Goal: Task Accomplishment & Management: Use online tool/utility

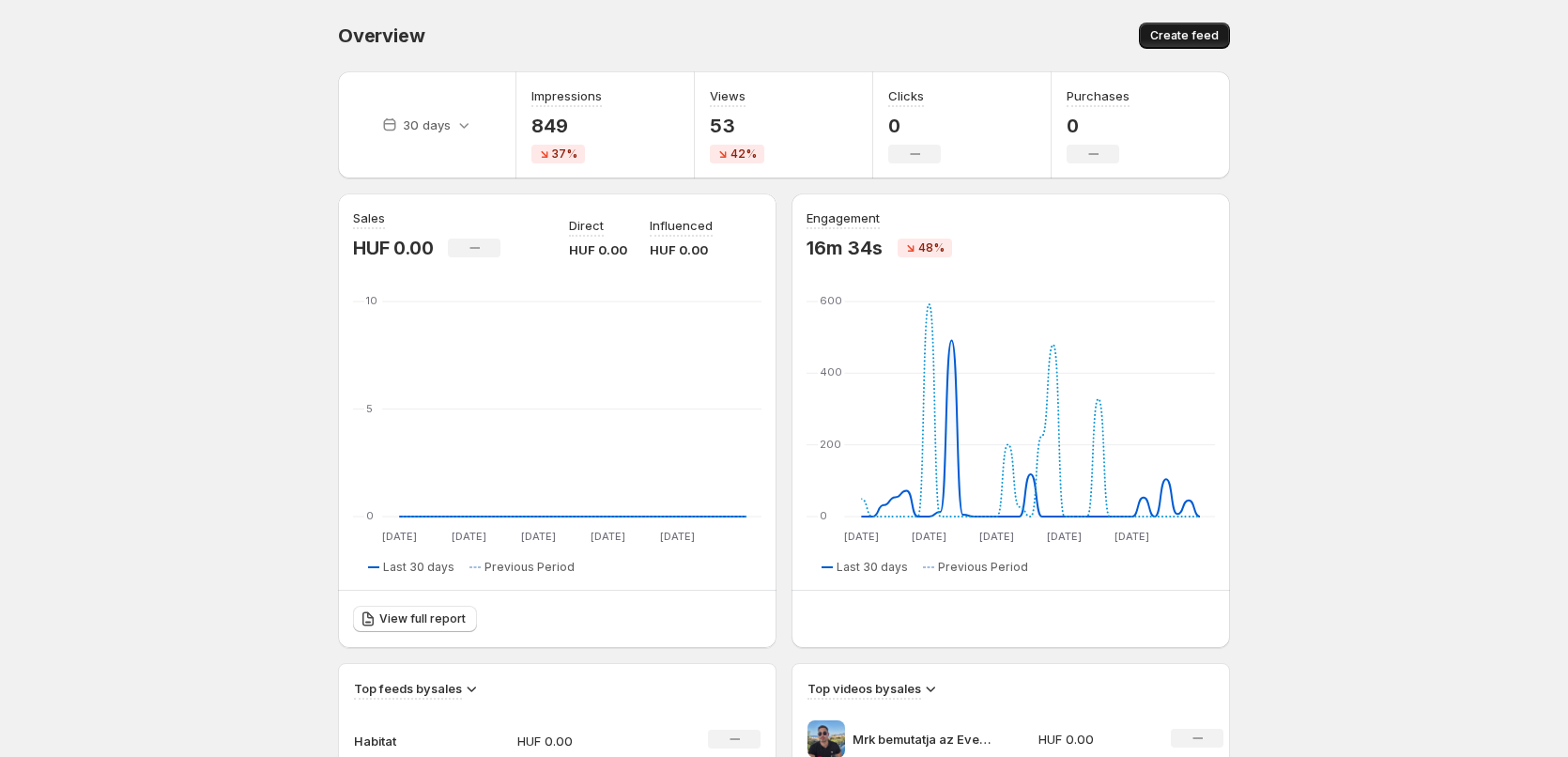
click at [1201, 40] on span "Create feed" at bounding box center [1184, 35] width 69 height 15
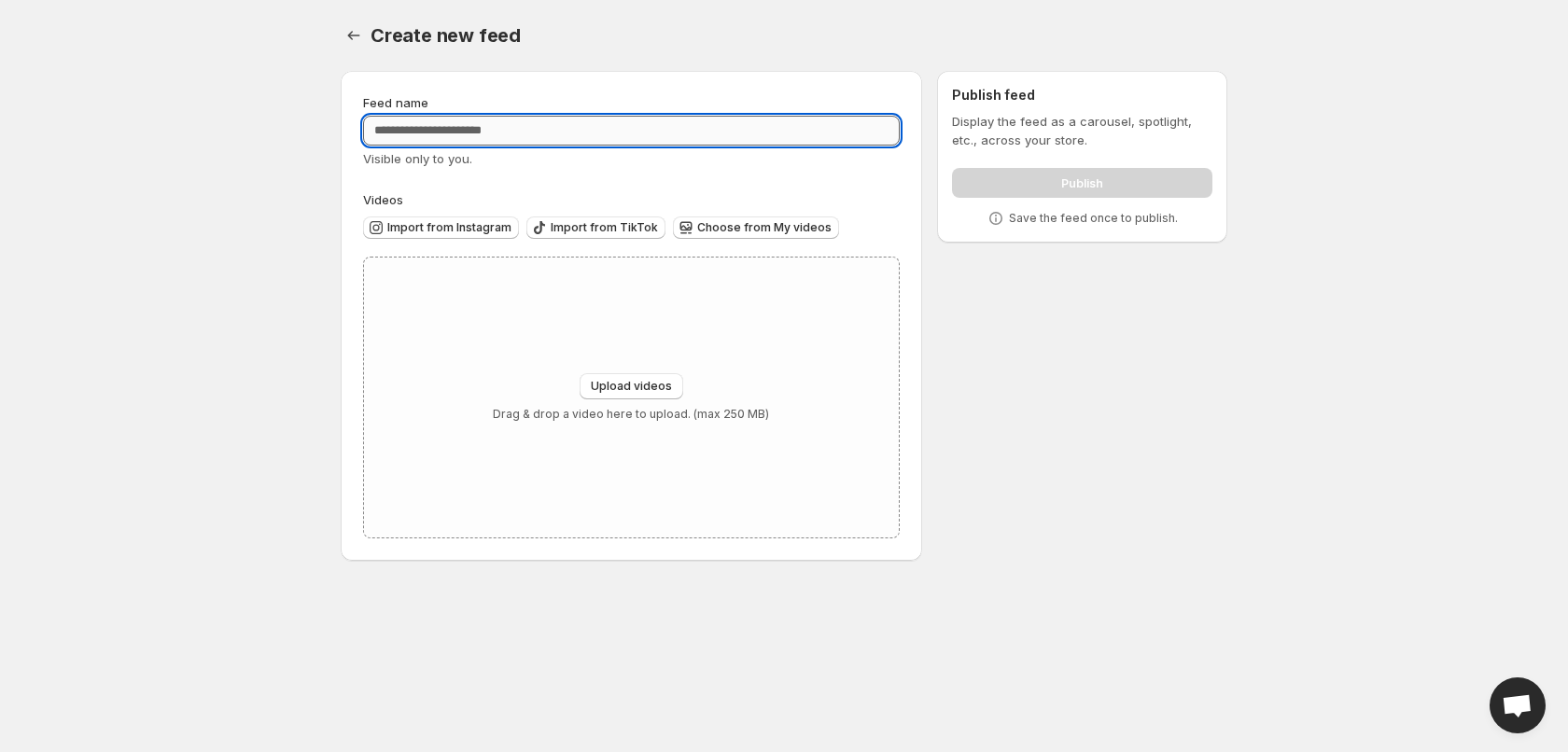
click at [478, 140] on input "Feed name" at bounding box center [631, 131] width 537 height 30
type input "****"
click at [475, 229] on span "Import from Instagram" at bounding box center [449, 227] width 124 height 15
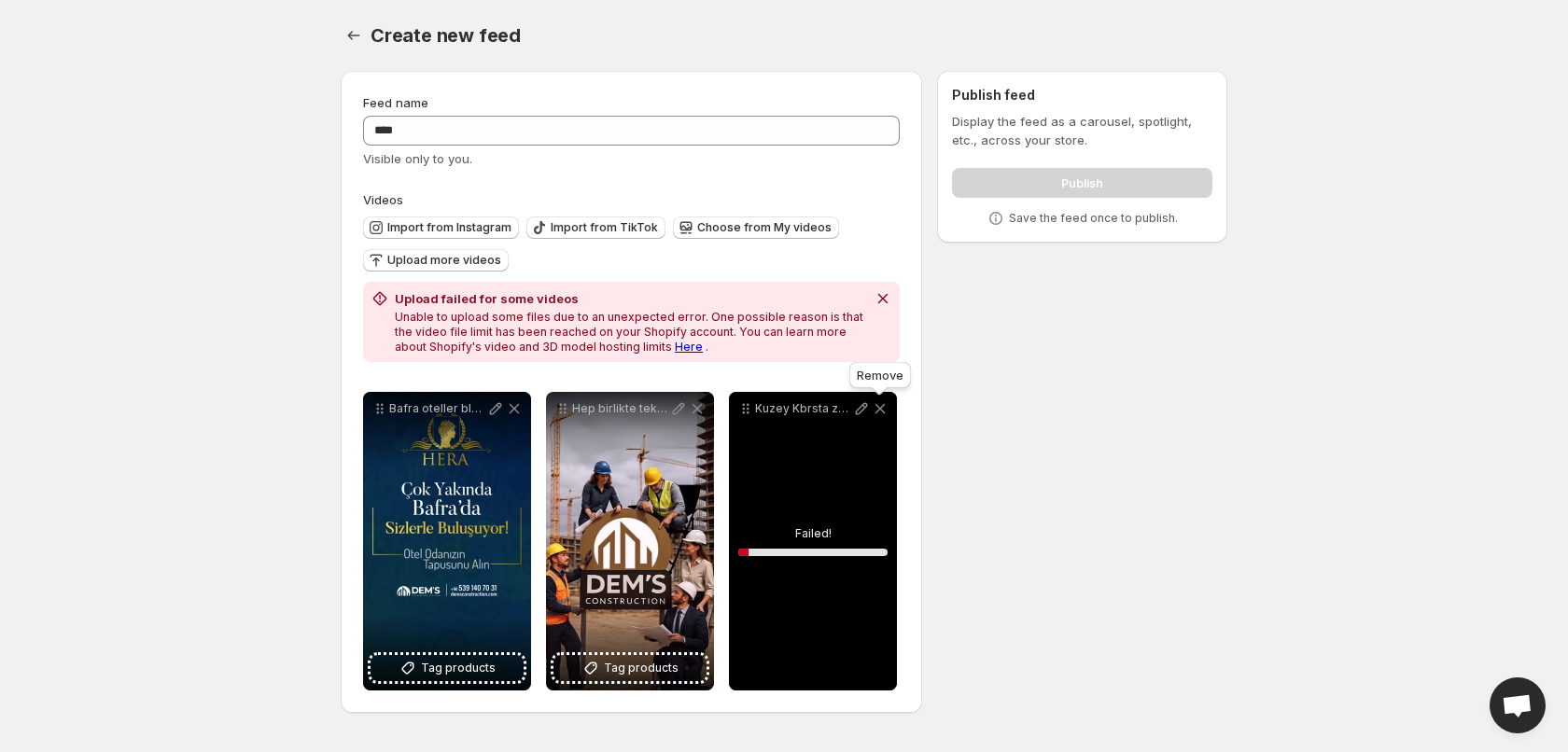
click at [878, 410] on icon at bounding box center [880, 409] width 10 height 10
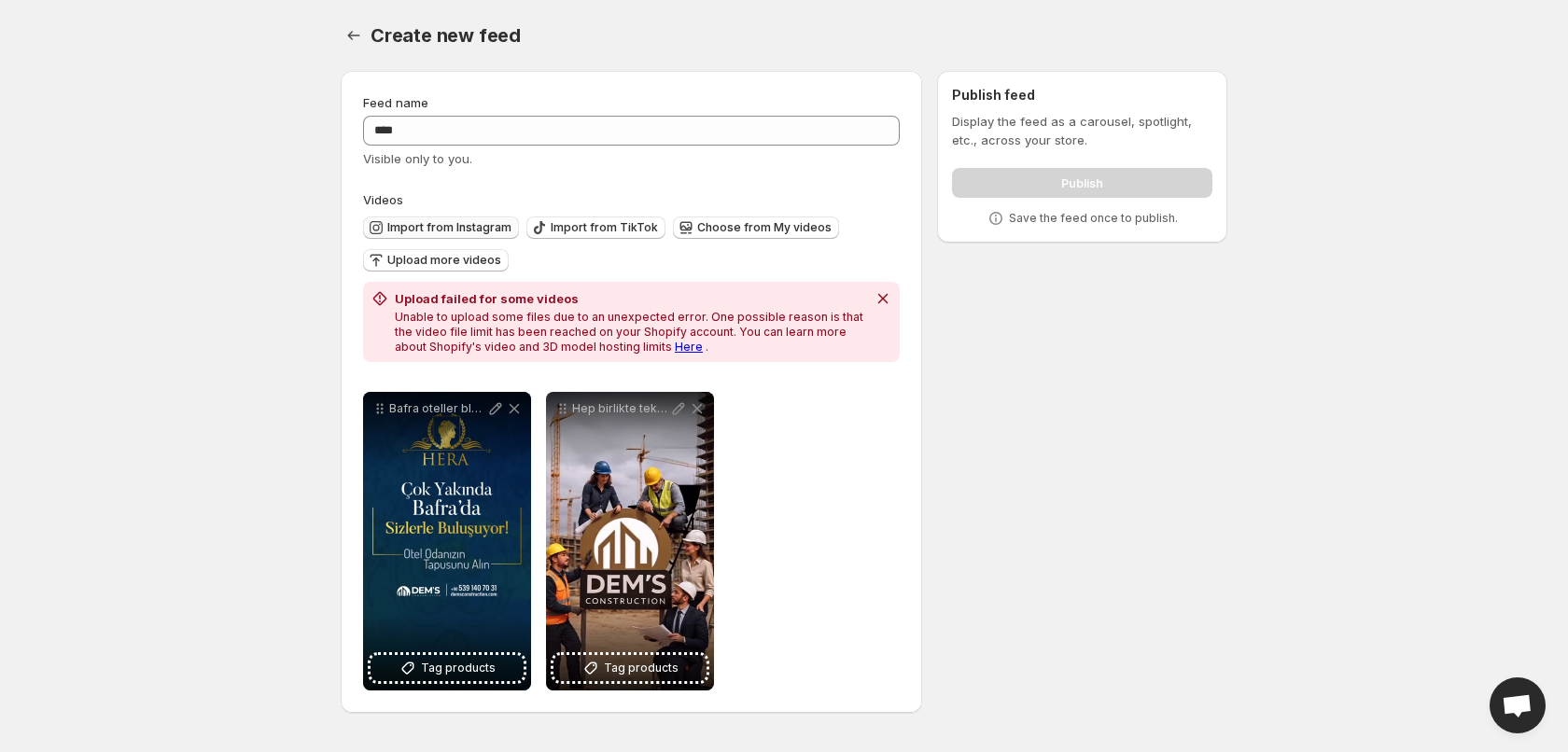
click at [457, 228] on span "Import from Instagram" at bounding box center [449, 227] width 124 height 15
click at [889, 294] on icon "Dismiss notification" at bounding box center [882, 298] width 19 height 19
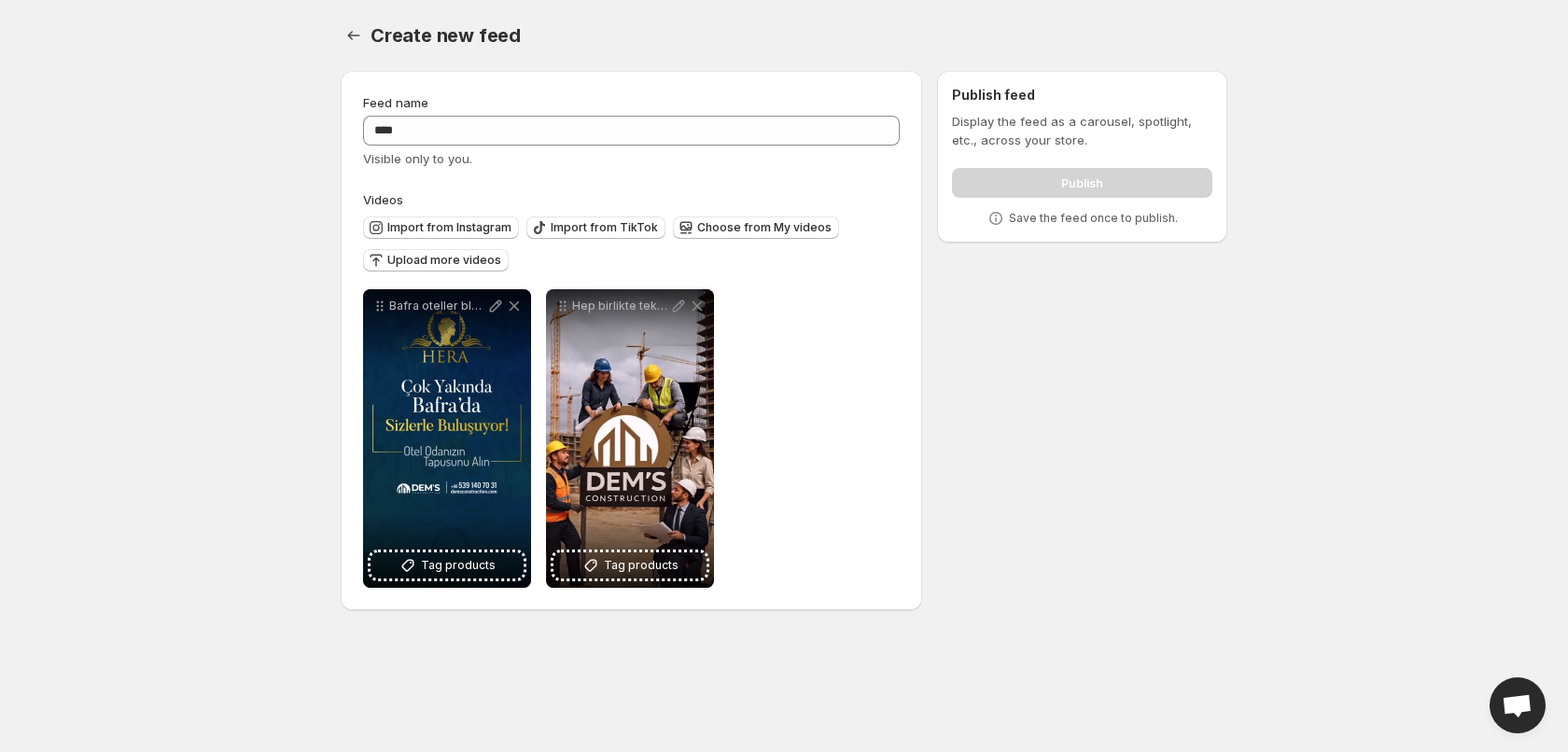
click at [429, 213] on div "Import from Instagram Import from TikTok Choose from My videos Upload more vide…" at bounding box center [627, 242] width 544 height 65
click at [429, 223] on span "Import from Instagram" at bounding box center [449, 227] width 124 height 15
click at [750, 229] on span "Choose from My videos" at bounding box center [763, 227] width 134 height 15
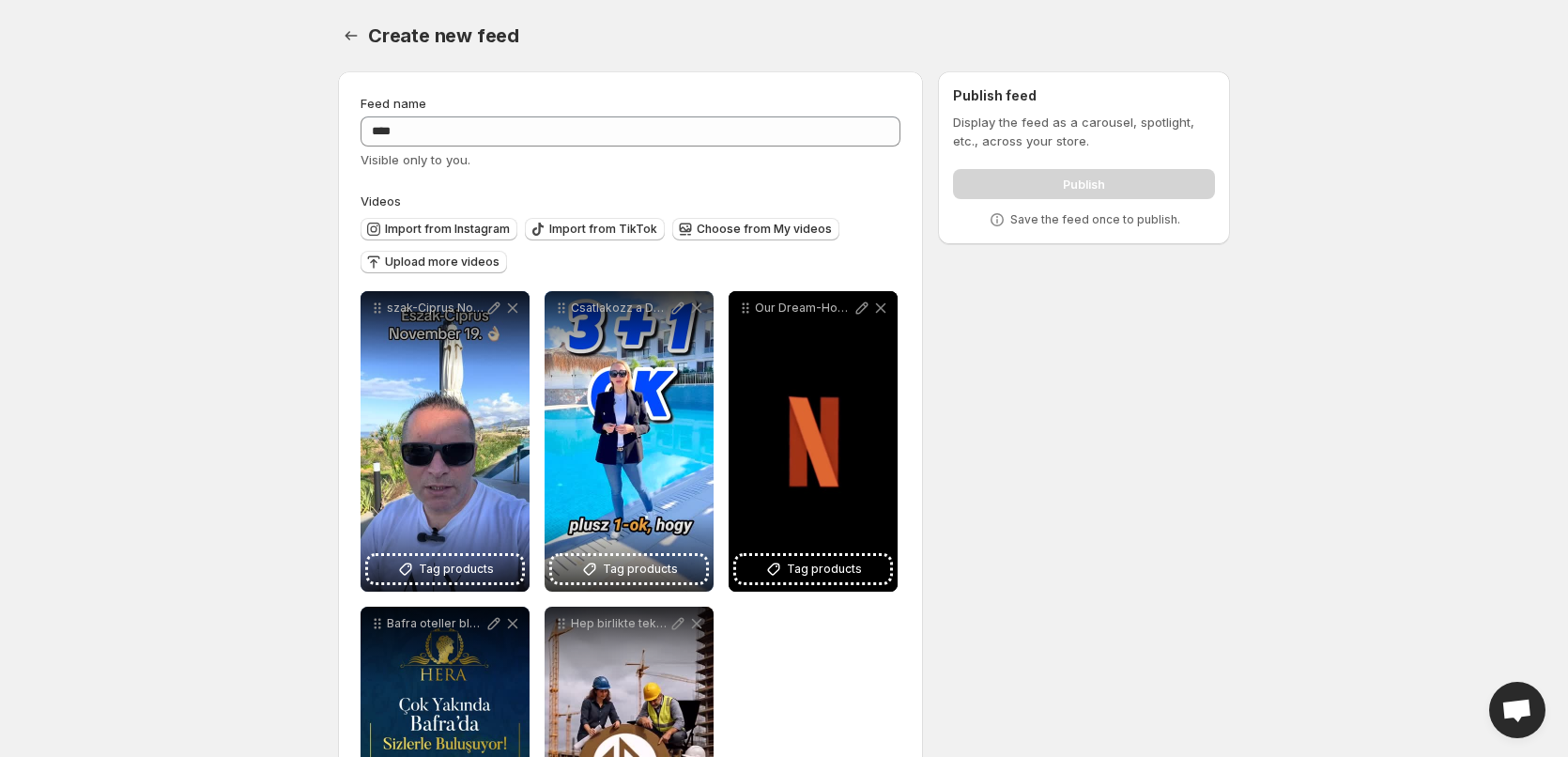
scroll to position [196, 0]
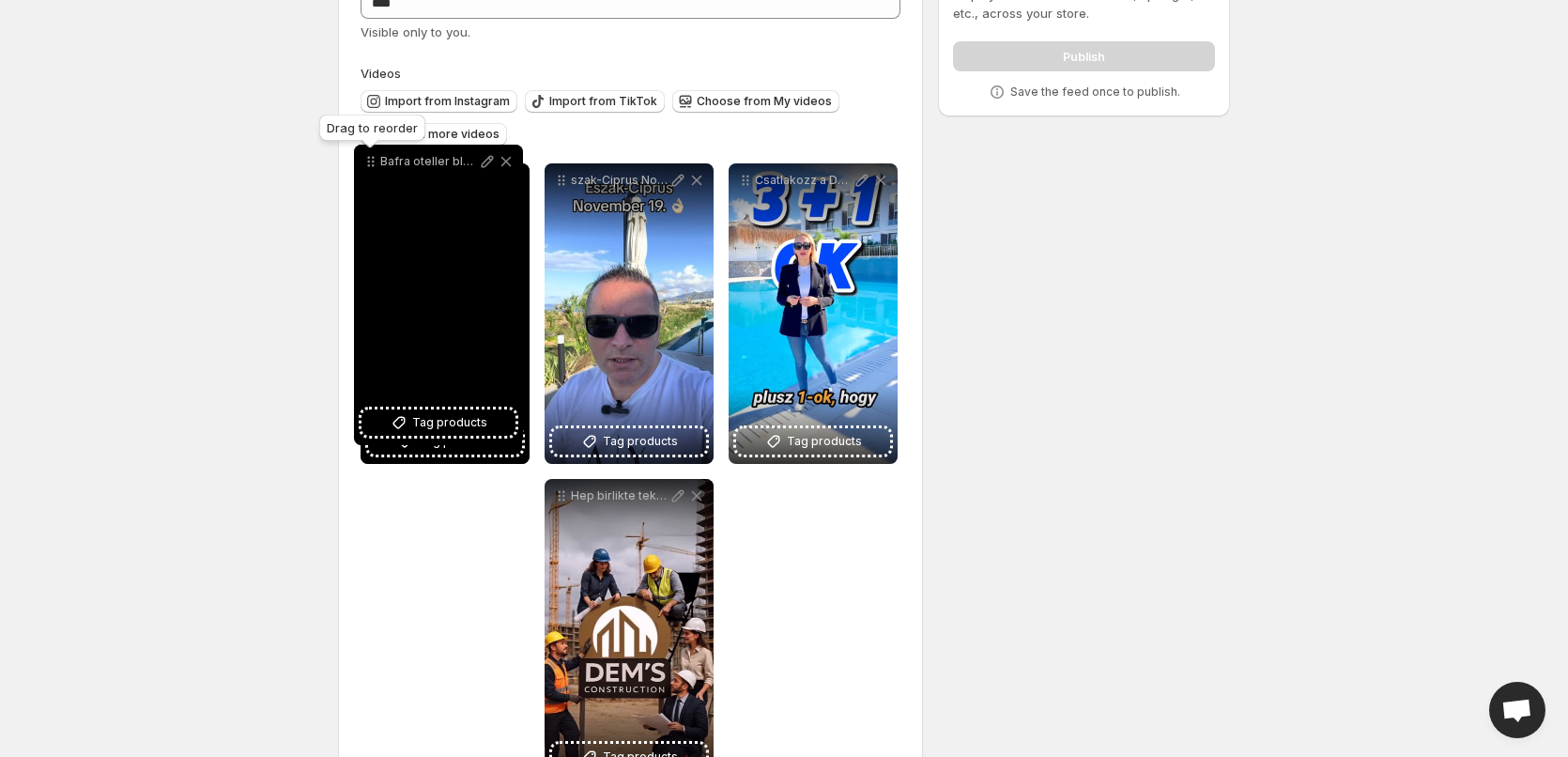
drag, startPoint x: 376, startPoint y: 429, endPoint x: 374, endPoint y: 100, distance: 329.0
click at [374, 152] on icon at bounding box center [371, 161] width 19 height 19
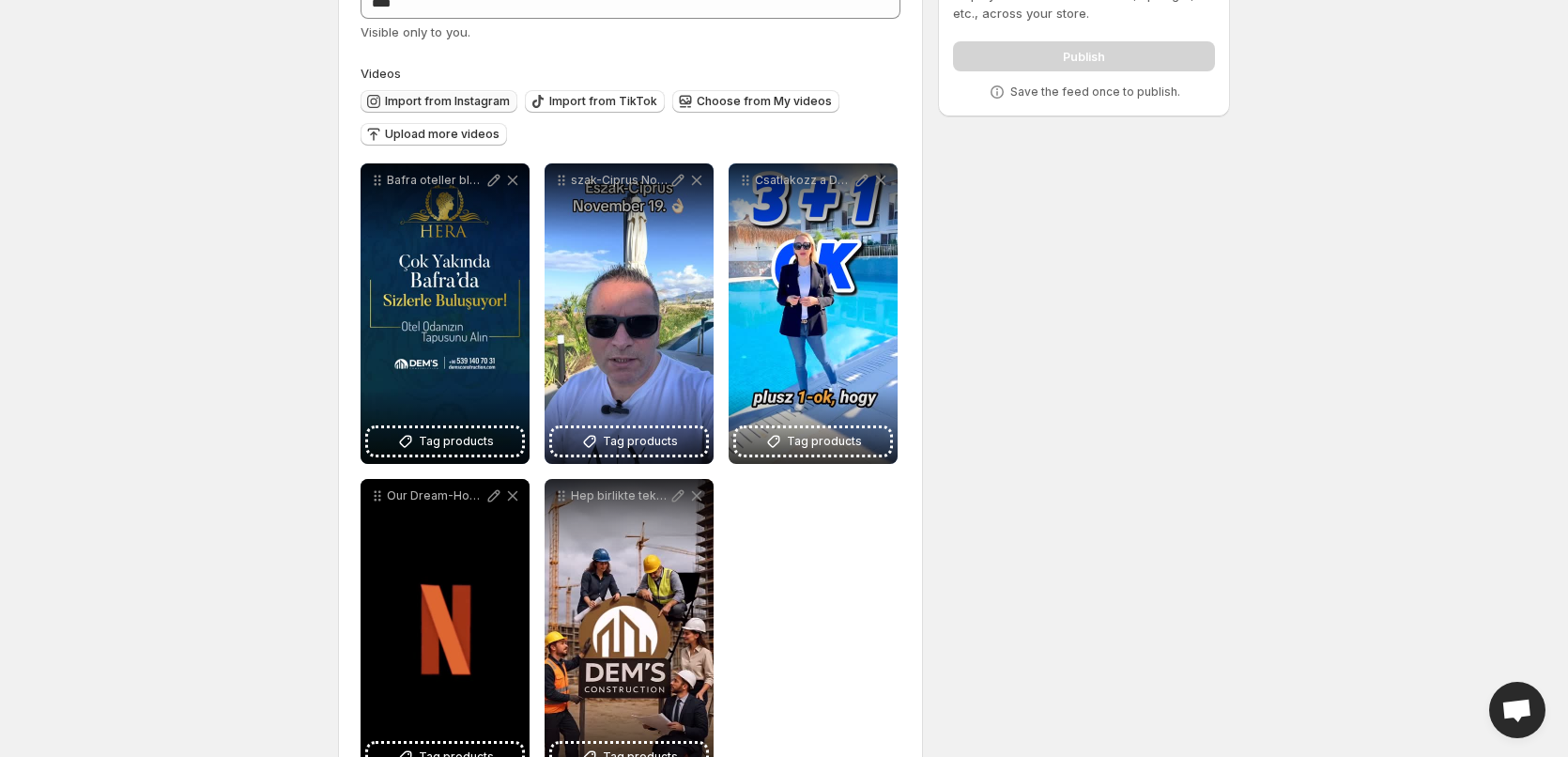
scroll to position [119, 0]
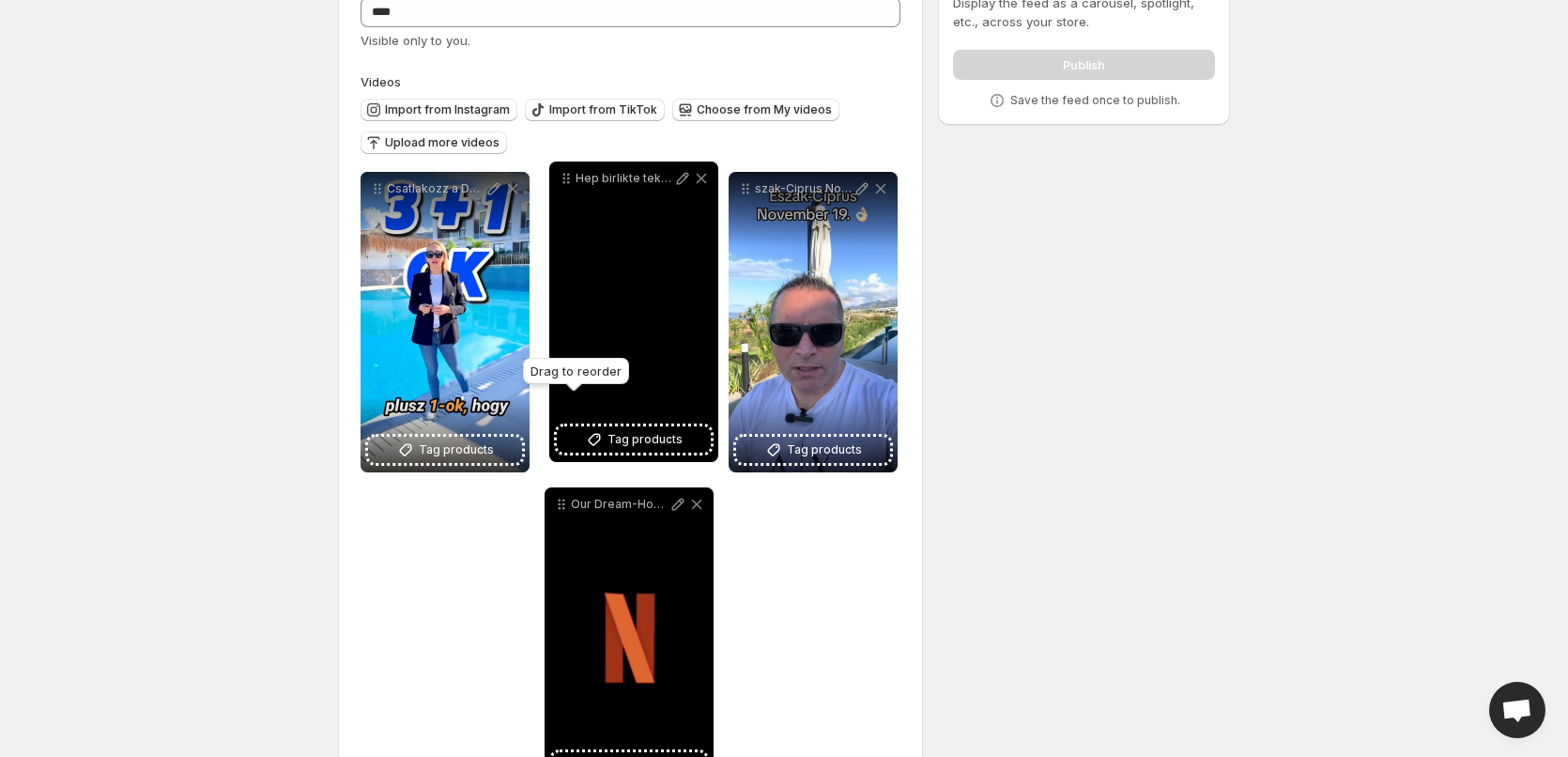
drag, startPoint x: 567, startPoint y: 510, endPoint x: 571, endPoint y: 184, distance: 326.0
click at [571, 184] on icon at bounding box center [566, 178] width 19 height 19
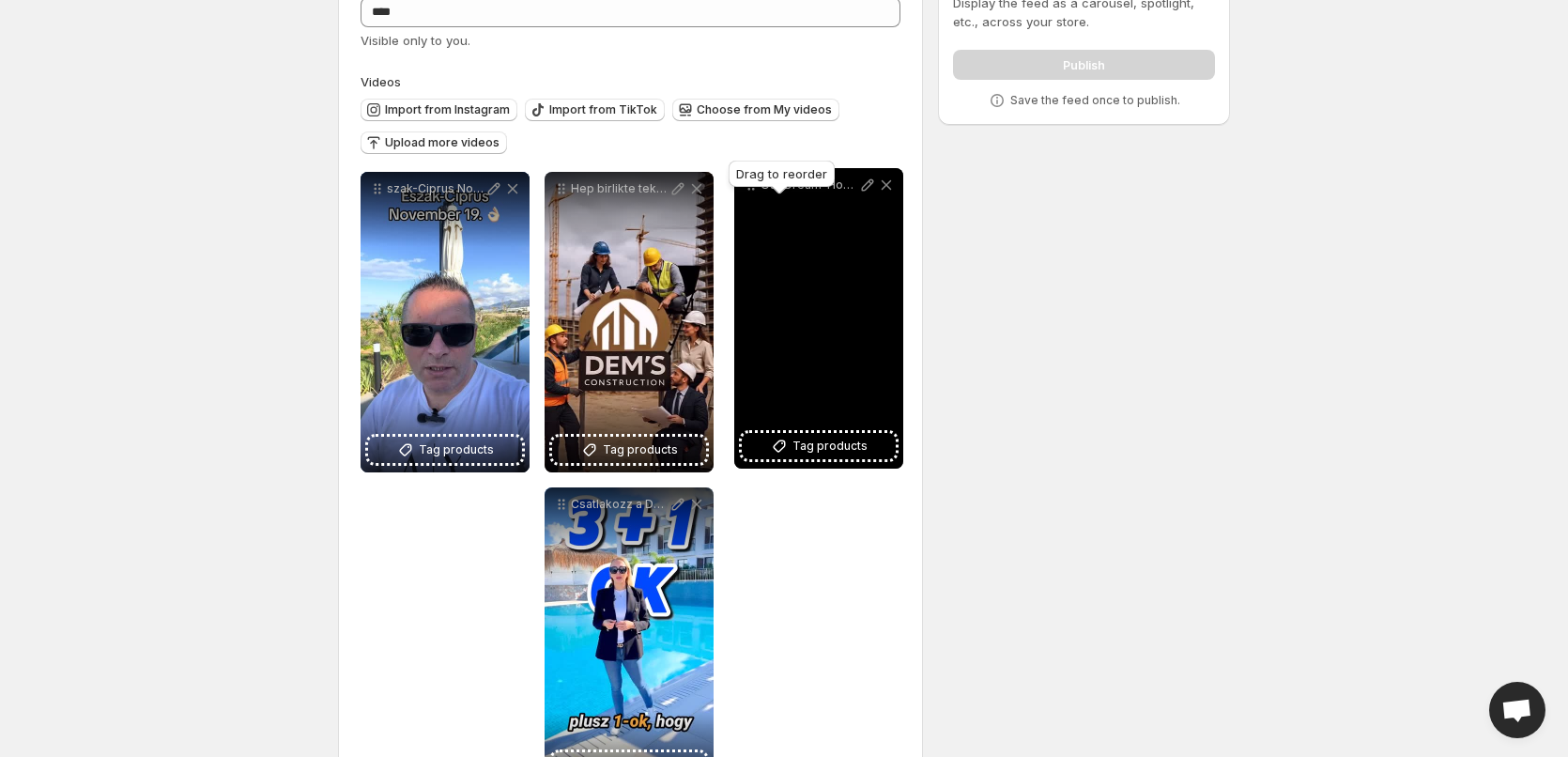
drag, startPoint x: 561, startPoint y: 507, endPoint x: 751, endPoint y: 188, distance: 371.3
click at [751, 188] on body "**********" at bounding box center [784, 260] width 1568 height 757
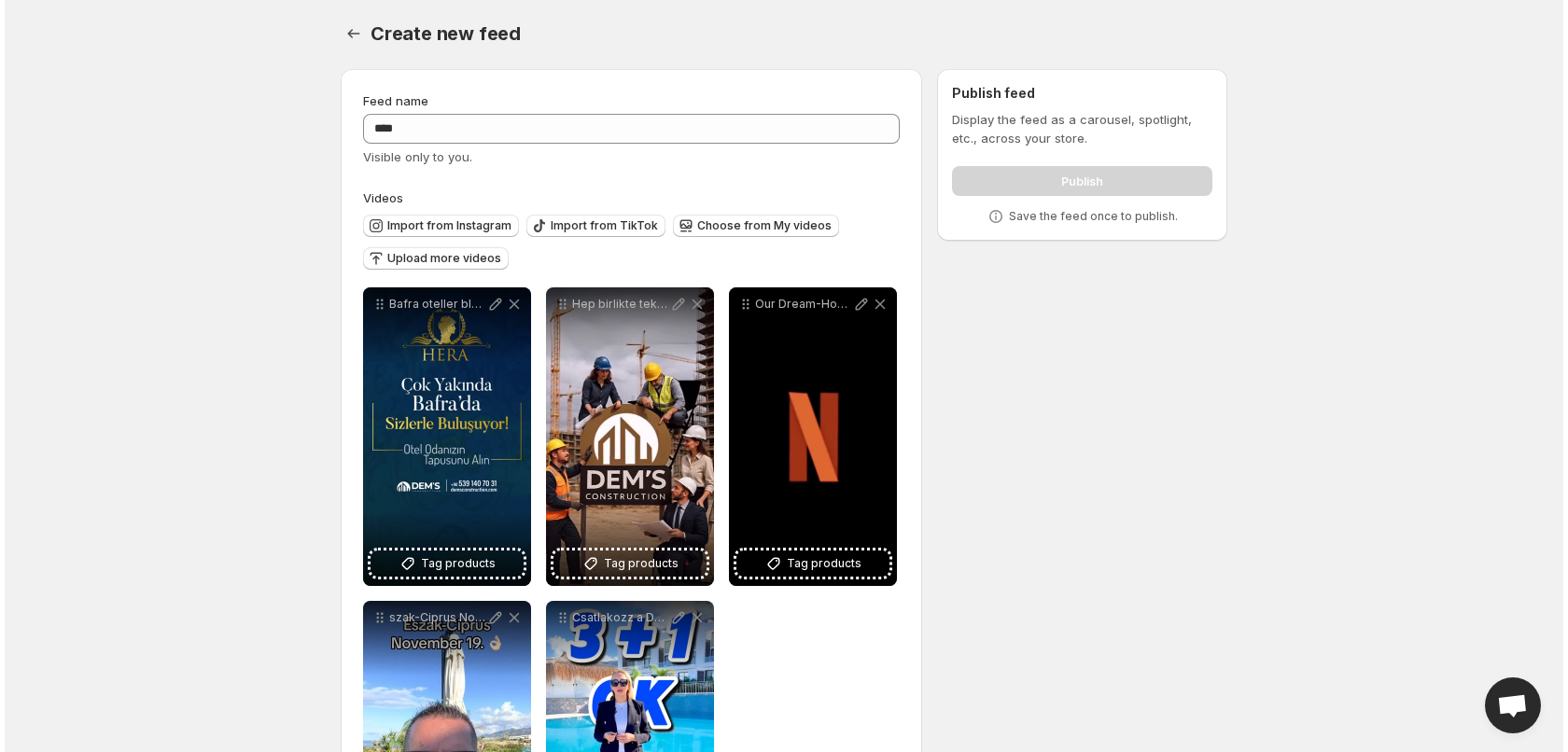
scroll to position [0, 0]
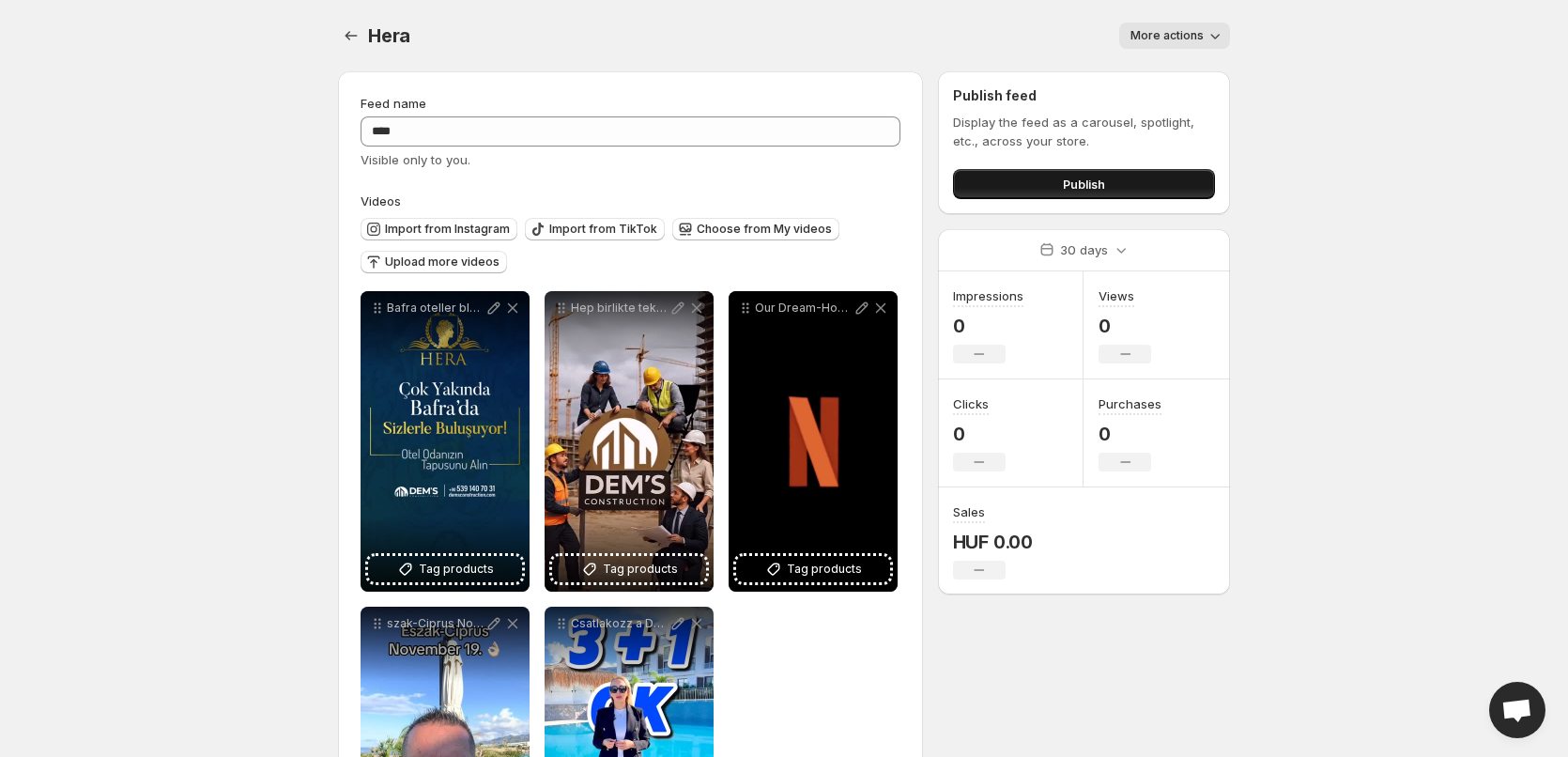
click at [1096, 183] on span "Publish" at bounding box center [1084, 184] width 42 height 19
click at [357, 39] on icon "Settings" at bounding box center [351, 35] width 19 height 19
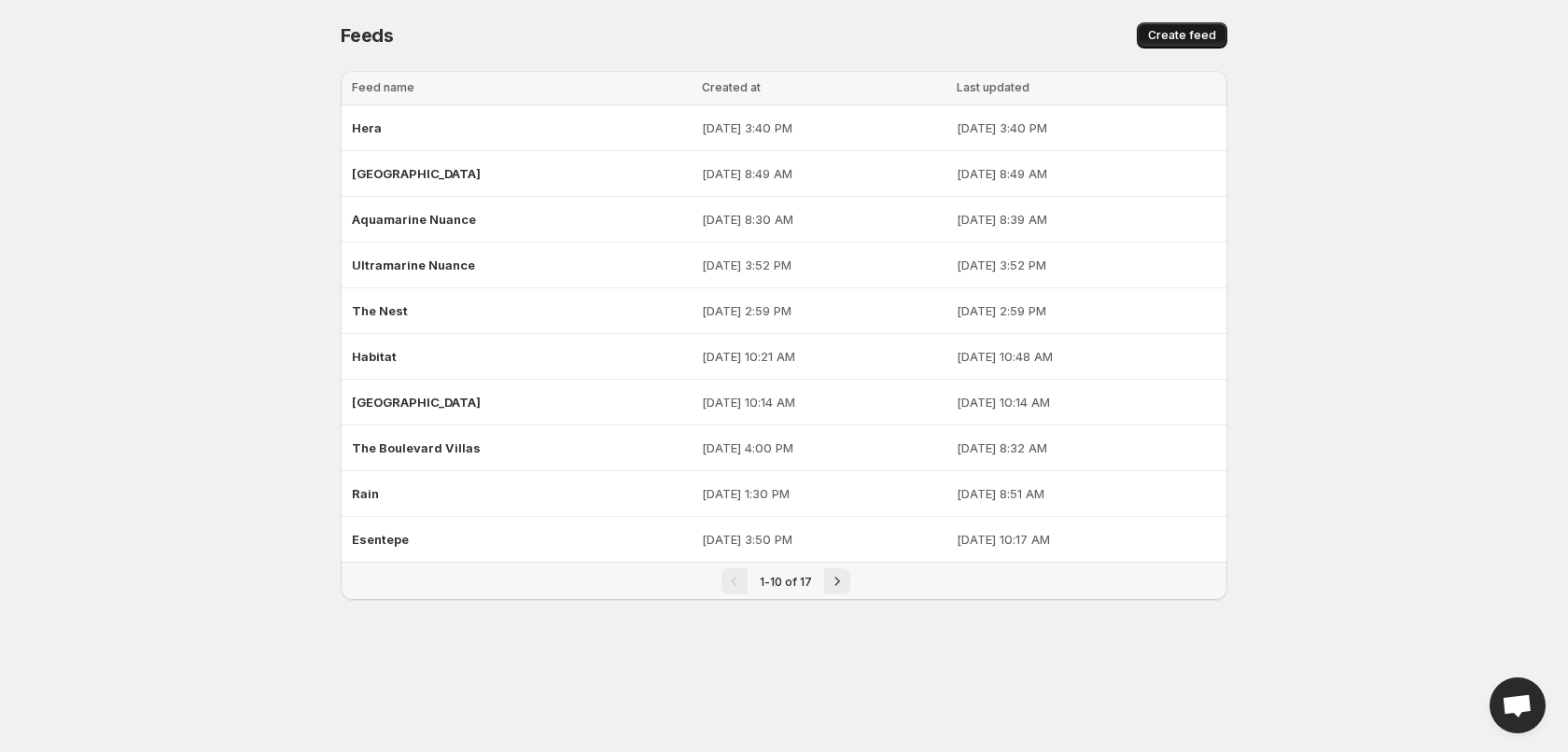
click at [1163, 29] on span "Create feed" at bounding box center [1181, 35] width 68 height 15
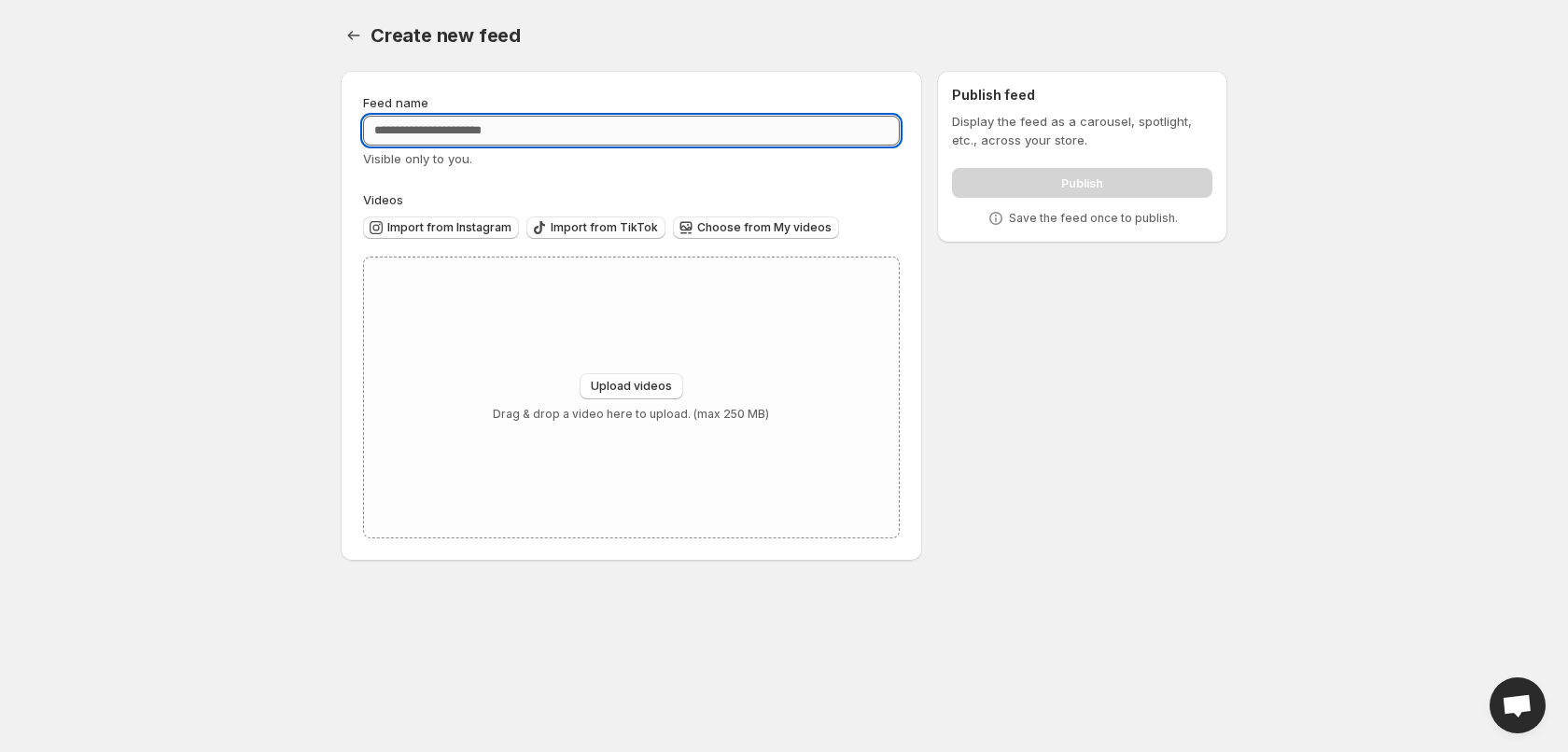
click at [638, 141] on input "Feed name" at bounding box center [631, 131] width 537 height 30
click at [465, 136] on input "***" at bounding box center [631, 131] width 537 height 30
type input "*******"
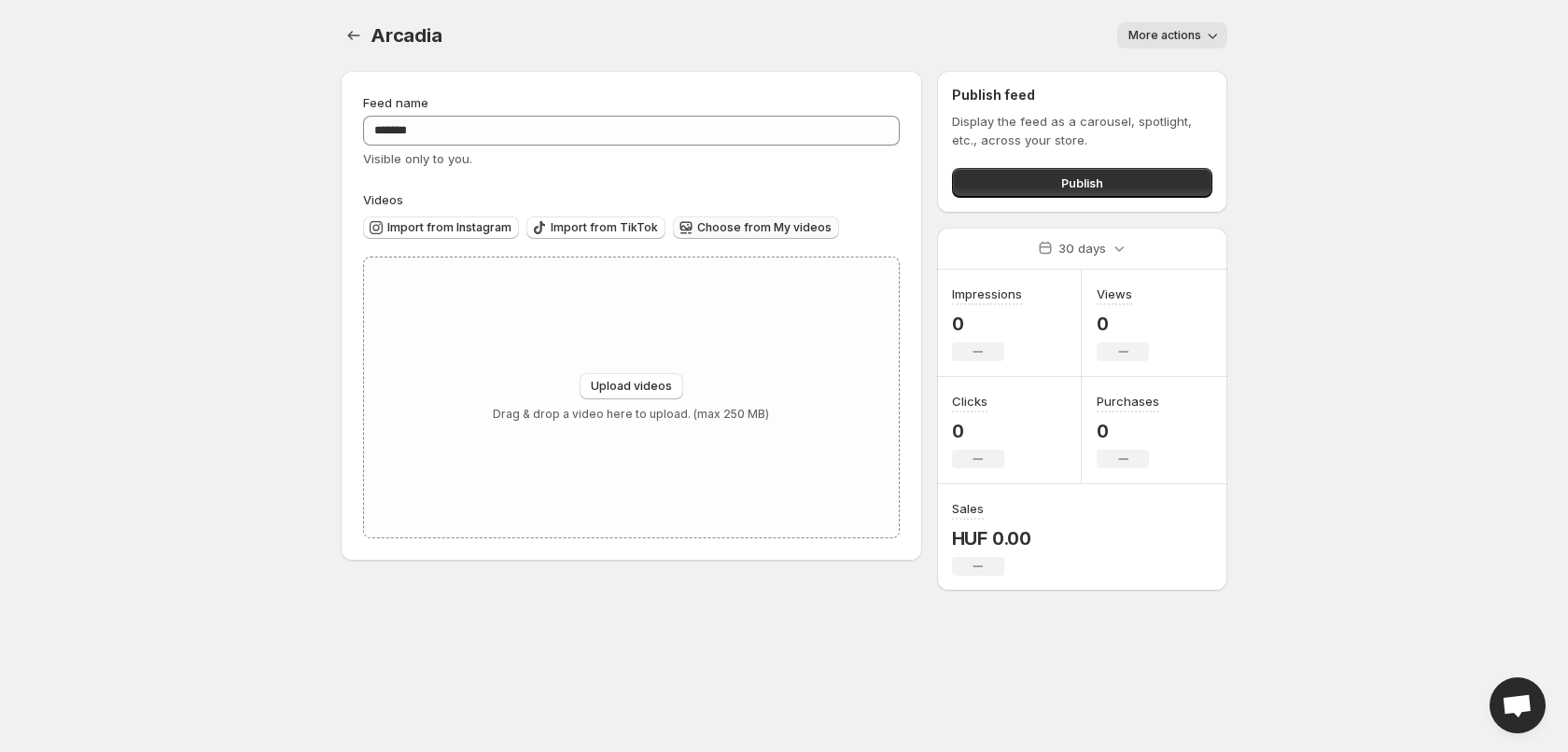
click at [716, 224] on span "Choose from My videos" at bounding box center [763, 227] width 134 height 15
click at [336, 34] on div "Arcadia. This page is ready Arcadia More actions More actions More actions Feed…" at bounding box center [784, 295] width 931 height 590
click at [351, 32] on icon "Settings" at bounding box center [353, 35] width 19 height 19
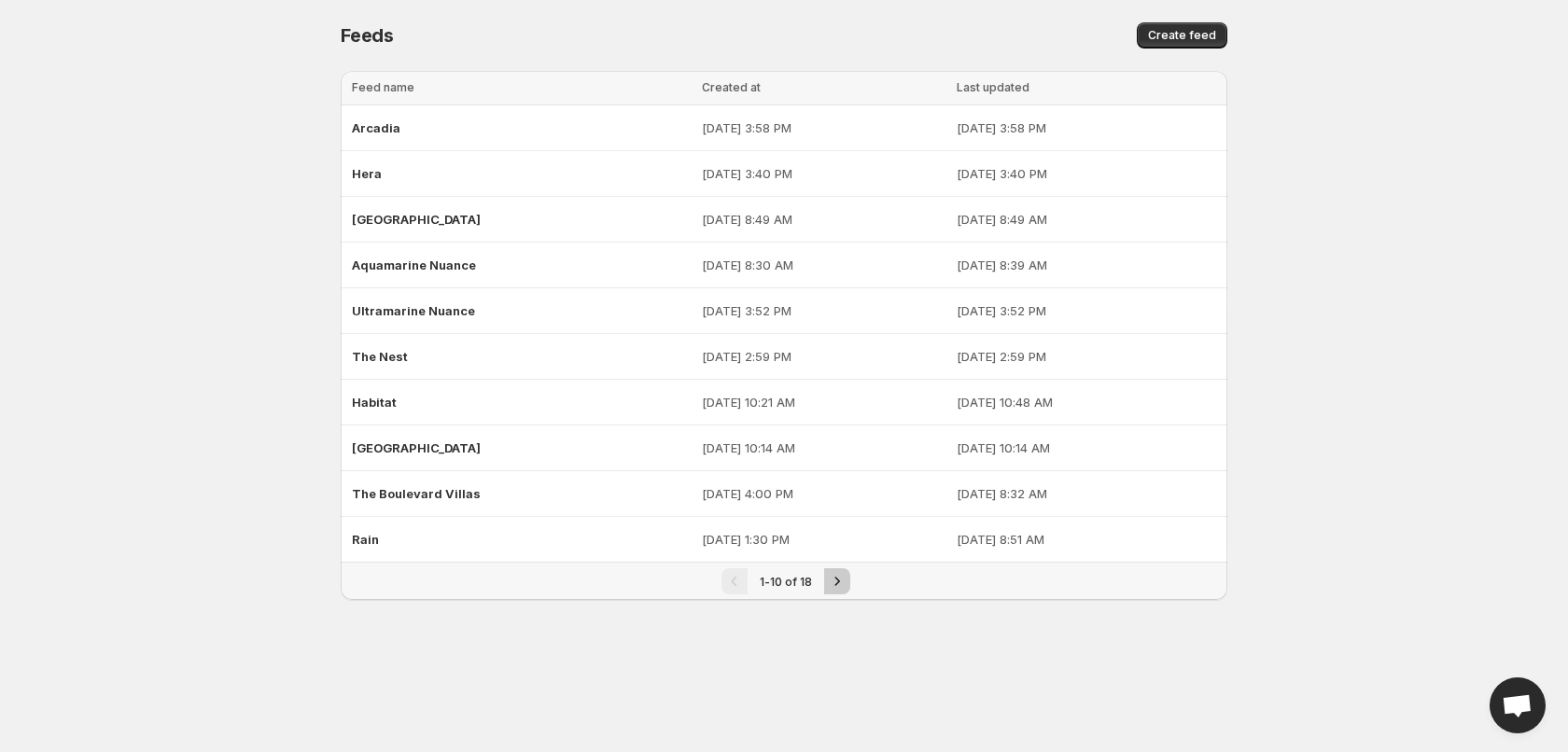
click at [836, 572] on icon "Next" at bounding box center [837, 580] width 19 height 19
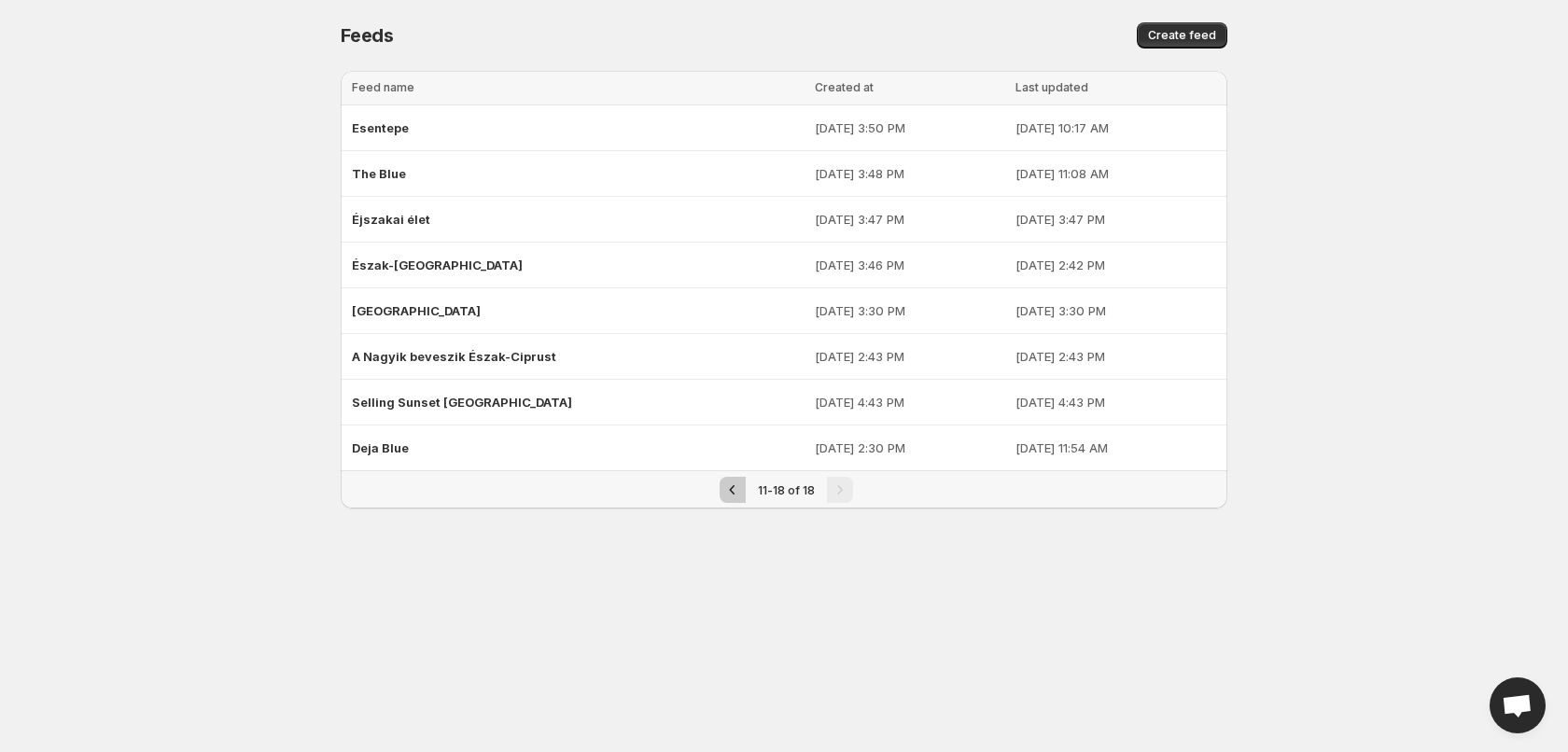
click at [736, 487] on icon "Previous" at bounding box center [732, 489] width 19 height 19
